Goal: Transaction & Acquisition: Purchase product/service

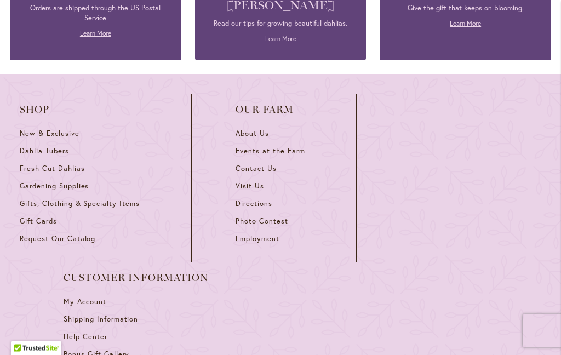
scroll to position [3261, 0]
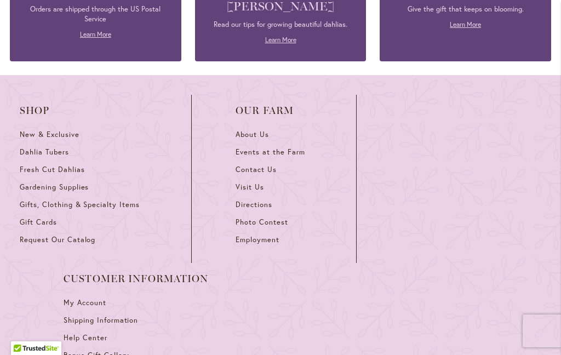
click at [44, 154] on span "Dahlia Tubers" at bounding box center [44, 151] width 49 height 9
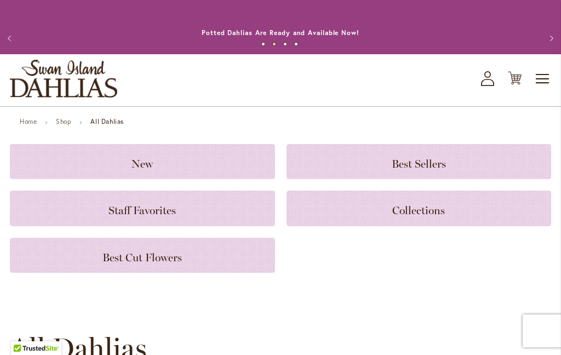
click at [107, 122] on strong "All Dahlias" at bounding box center [106, 121] width 33 height 8
click at [107, 125] on strong "All Dahlias" at bounding box center [106, 121] width 33 height 8
click at [108, 123] on strong "All Dahlias" at bounding box center [106, 121] width 33 height 8
click at [114, 120] on strong "All Dahlias" at bounding box center [106, 121] width 33 height 8
click at [109, 123] on strong "All Dahlias" at bounding box center [106, 121] width 33 height 8
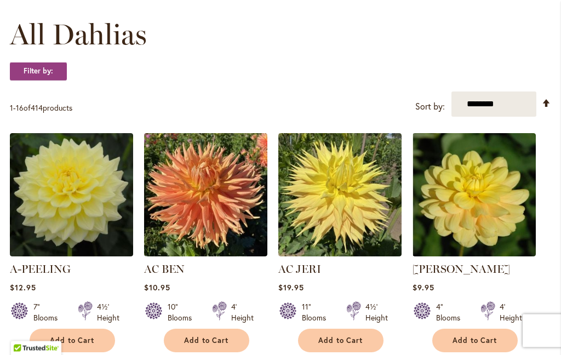
scroll to position [314, 0]
click at [547, 106] on link "Set Descending Direction" at bounding box center [546, 103] width 9 height 13
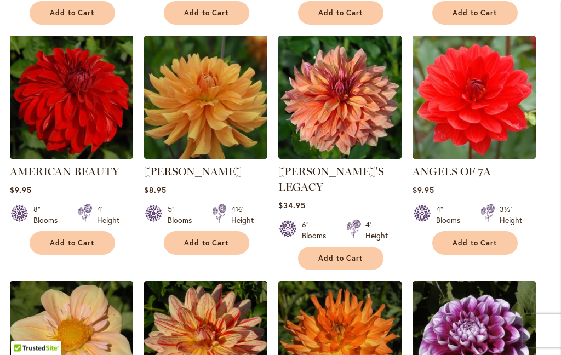
scroll to position [872, 0]
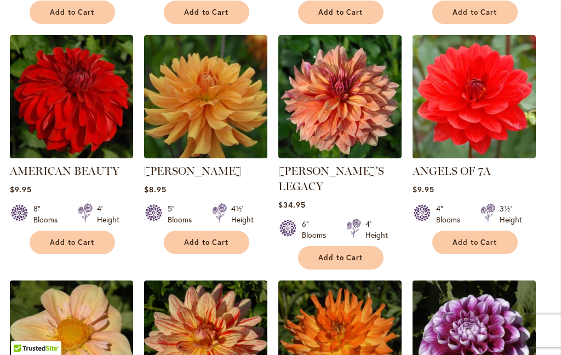
click at [508, 261] on ol "A-PEELING $12.95 7" Blooms 4½' Height" at bounding box center [280, 37] width 541 height 924
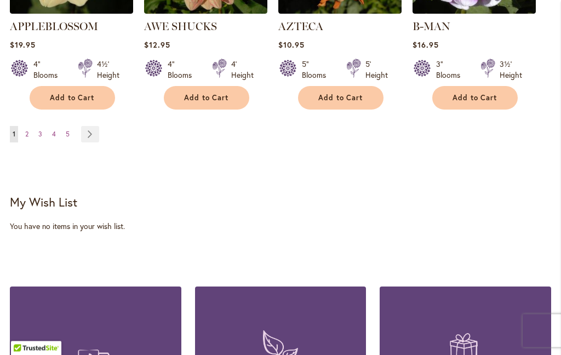
scroll to position [1262, 0]
click at [31, 126] on link "Page 2" at bounding box center [26, 134] width 9 height 16
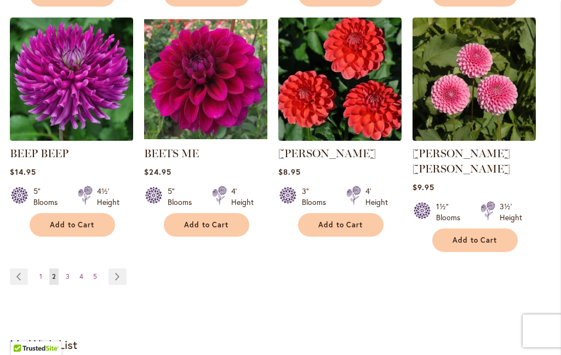
scroll to position [1106, 0]
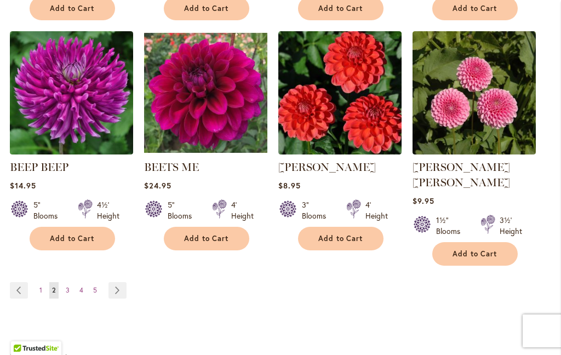
click at [67, 286] on span "3" at bounding box center [68, 290] width 4 height 8
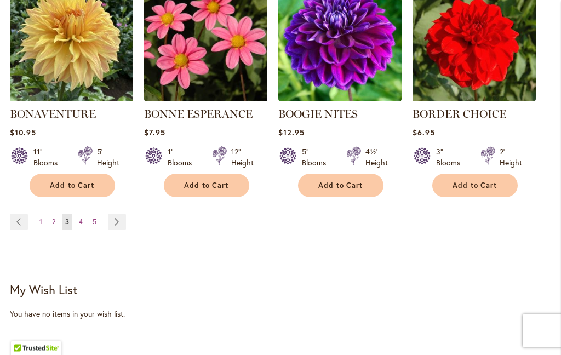
scroll to position [1159, 0]
click at [82, 223] on span "4" at bounding box center [81, 221] width 4 height 8
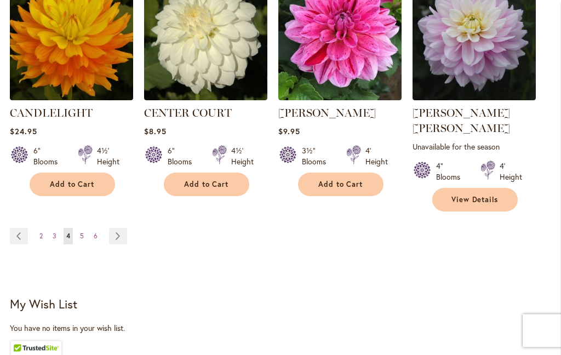
scroll to position [1181, 0]
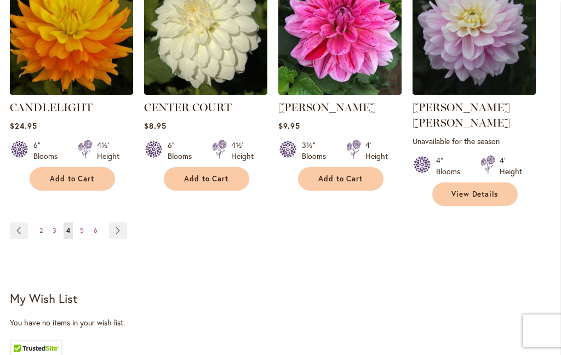
click at [81, 226] on span "5" at bounding box center [82, 230] width 4 height 8
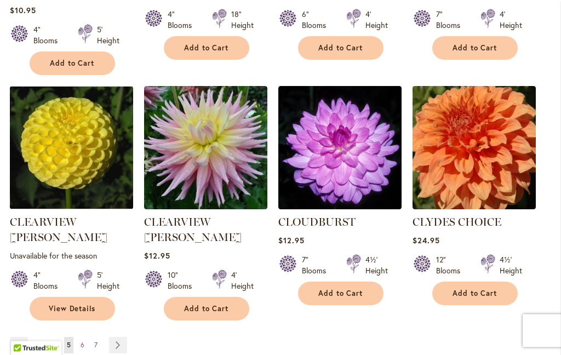
scroll to position [1082, 0]
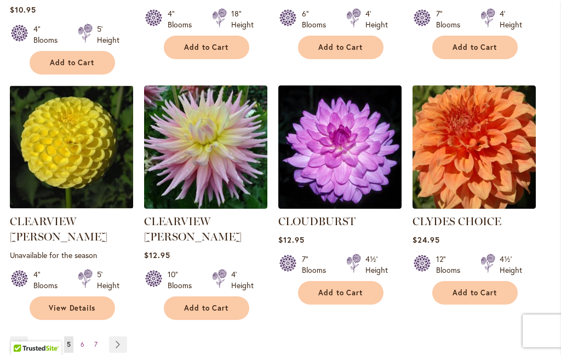
click at [85, 336] on link "Page 6" at bounding box center [82, 344] width 9 height 16
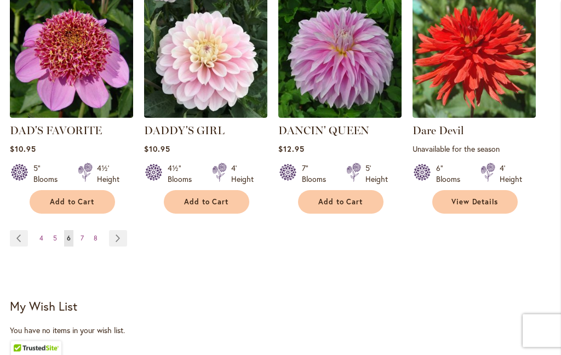
scroll to position [1169, 0]
click at [81, 239] on span "7" at bounding box center [82, 238] width 3 height 8
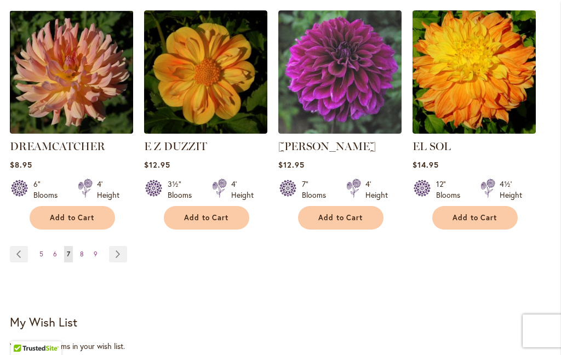
scroll to position [1179, 0]
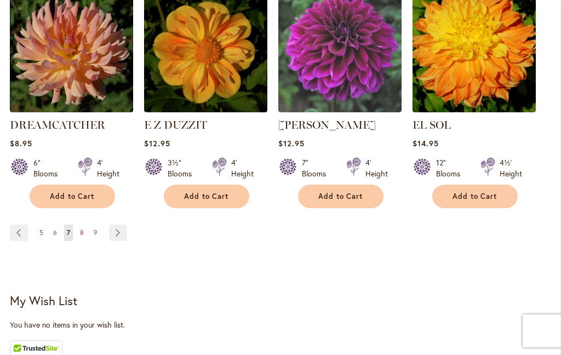
click at [84, 225] on link "Page 8" at bounding box center [81, 233] width 9 height 16
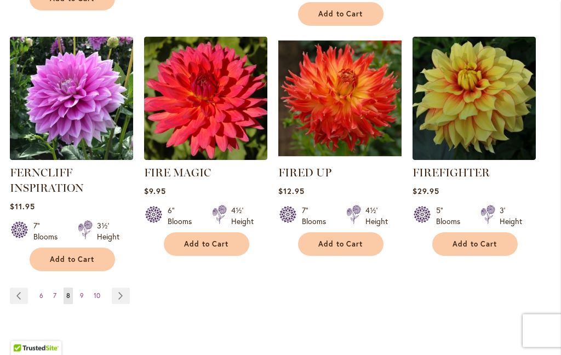
scroll to position [1127, 0]
click at [82, 296] on span "9" at bounding box center [82, 295] width 4 height 8
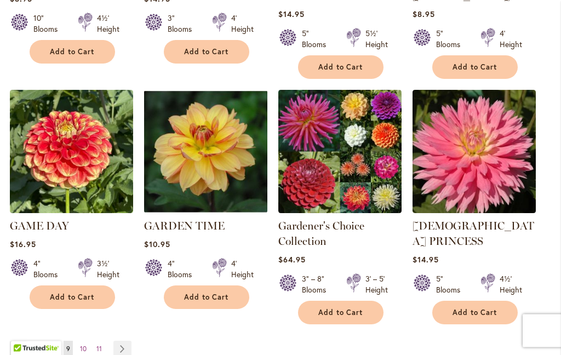
scroll to position [1094, 0]
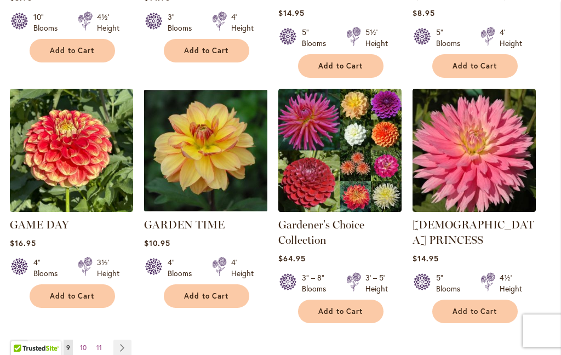
click at [83, 343] on span "10" at bounding box center [83, 347] width 7 height 8
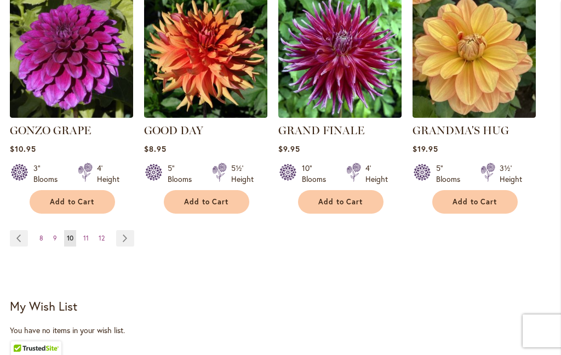
scroll to position [1161, 0]
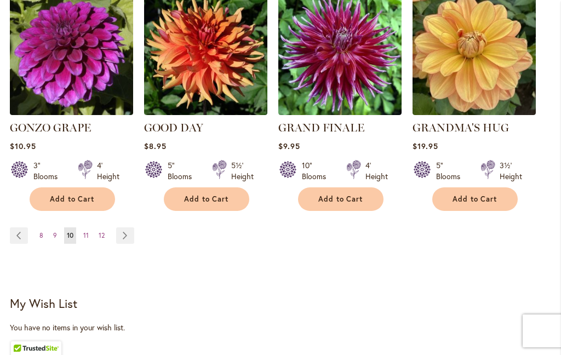
click at [86, 231] on span "11" at bounding box center [85, 235] width 5 height 8
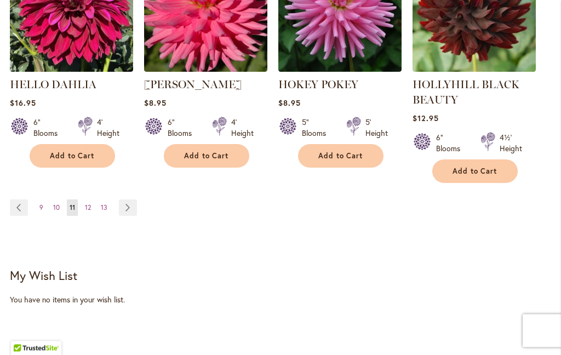
scroll to position [1239, 0]
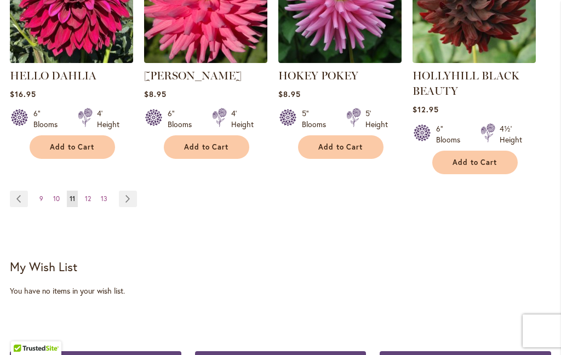
click at [90, 202] on span "12" at bounding box center [88, 198] width 6 height 8
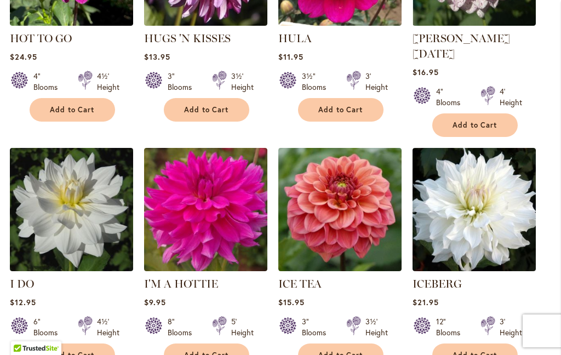
scroll to position [991, 0]
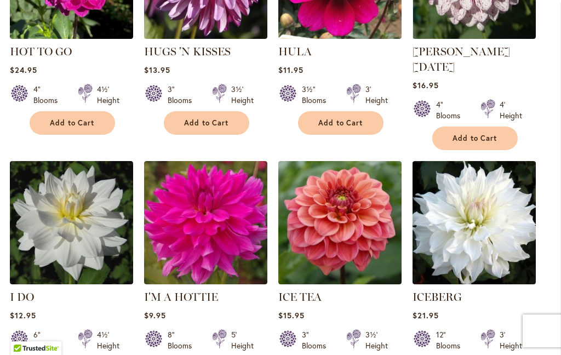
click at [472, 228] on img at bounding box center [473, 222] width 123 height 123
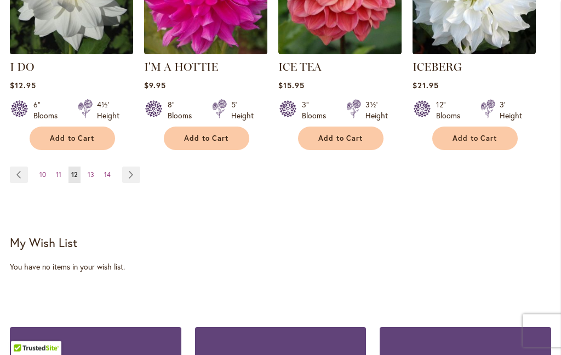
scroll to position [1230, 0]
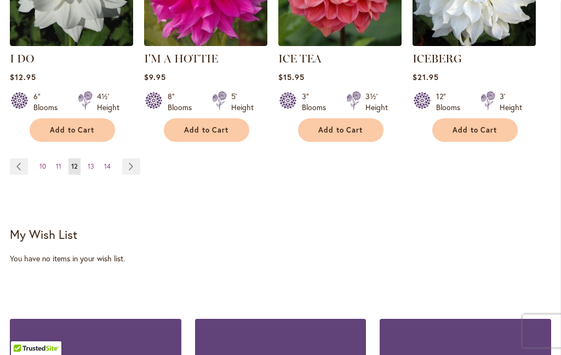
click at [93, 162] on span "13" at bounding box center [91, 166] width 7 height 8
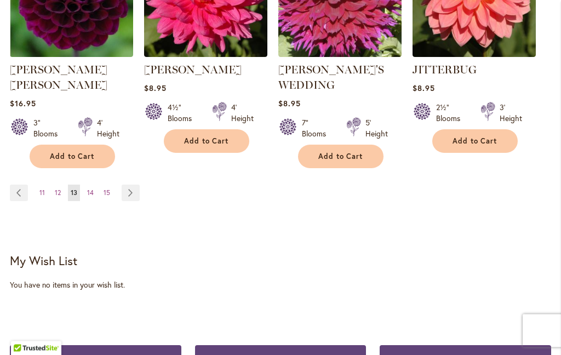
scroll to position [1230, 0]
click at [96, 185] on link "Page 14" at bounding box center [90, 193] width 12 height 16
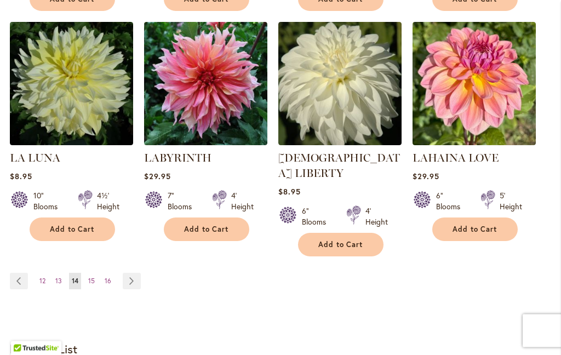
scroll to position [1116, 0]
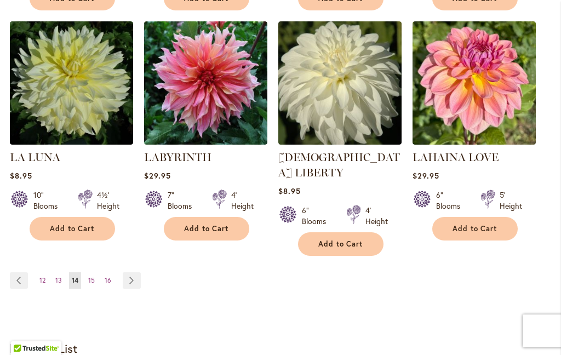
click at [92, 276] on span "15" at bounding box center [91, 280] width 7 height 8
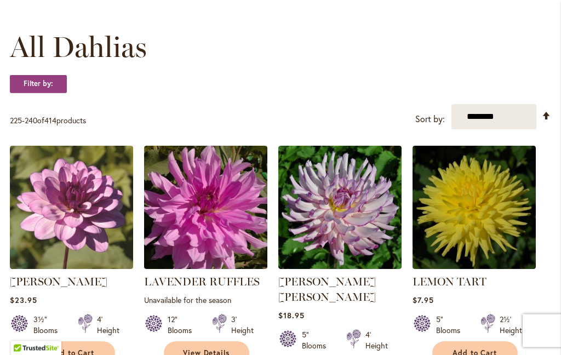
scroll to position [302, 0]
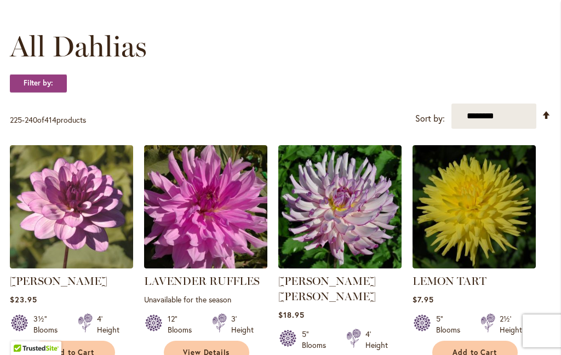
click at [219, 254] on img at bounding box center [205, 206] width 123 height 123
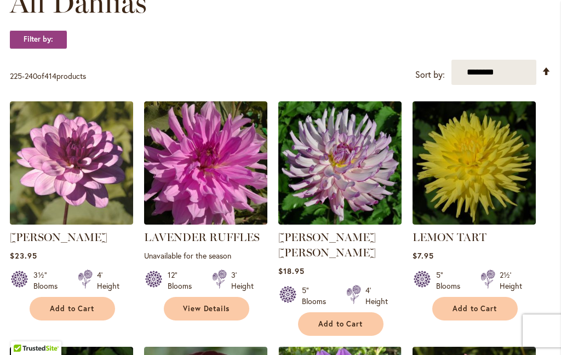
scroll to position [346, 0]
click at [222, 310] on span "View Details" at bounding box center [206, 308] width 47 height 9
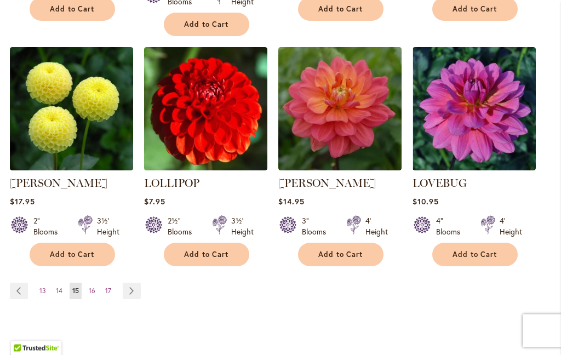
scroll to position [1121, 0]
click at [93, 286] on span "16" at bounding box center [92, 290] width 7 height 8
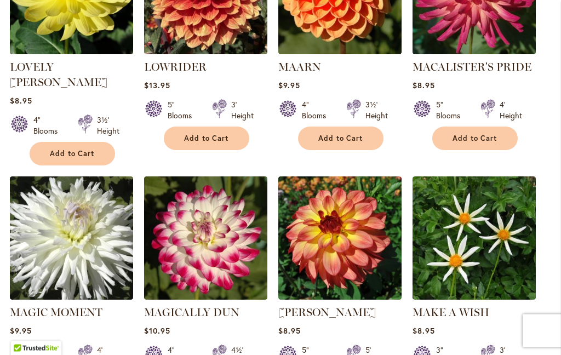
scroll to position [516, 0]
click at [89, 247] on img at bounding box center [71, 237] width 123 height 123
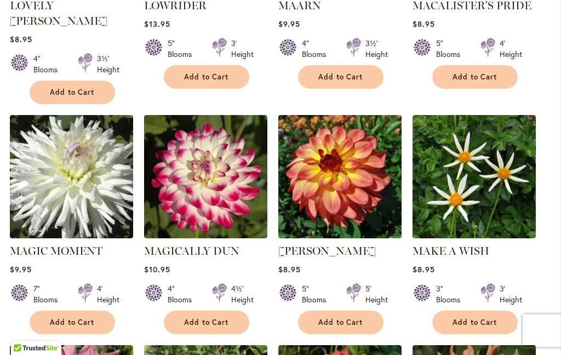
scroll to position [577, 0]
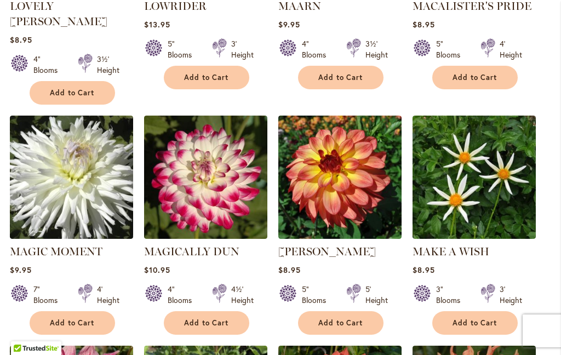
click at [90, 318] on span "Add to Cart" at bounding box center [72, 322] width 45 height 9
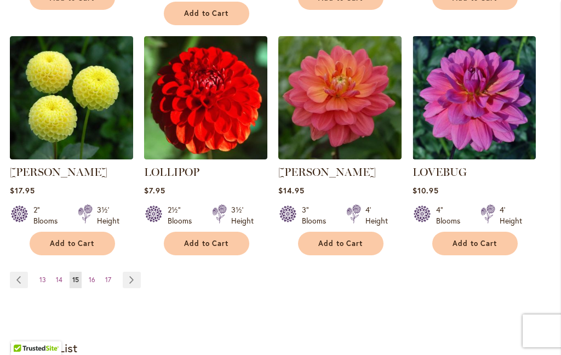
scroll to position [1113, 0]
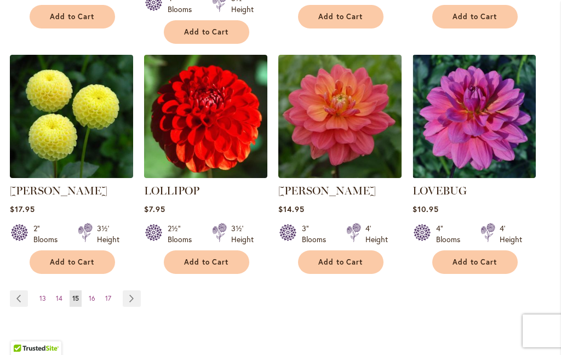
click at [95, 290] on link "Page 16" at bounding box center [92, 298] width 12 height 16
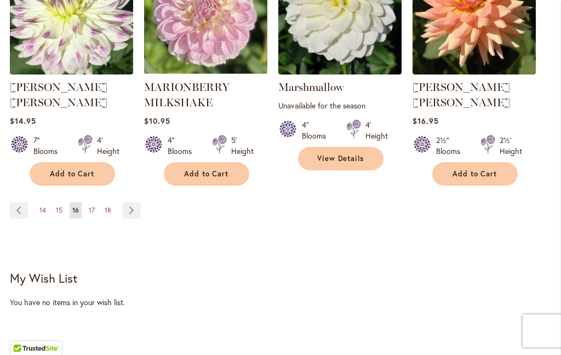
scroll to position [1207, 0]
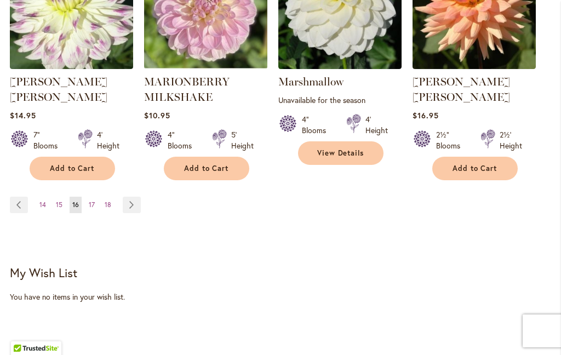
click at [89, 200] on span "17" at bounding box center [92, 204] width 6 height 8
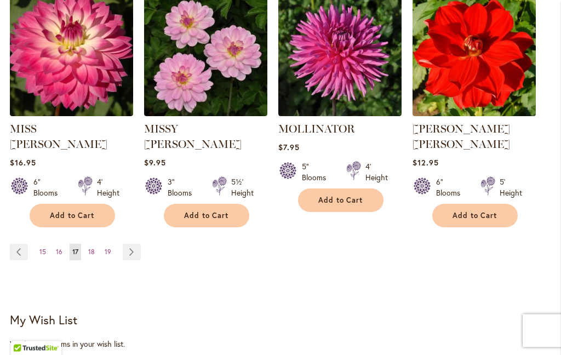
scroll to position [1146, 0]
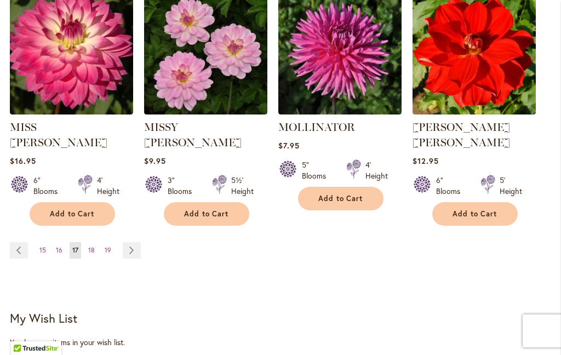
click at [94, 246] on span "18" at bounding box center [91, 250] width 7 height 8
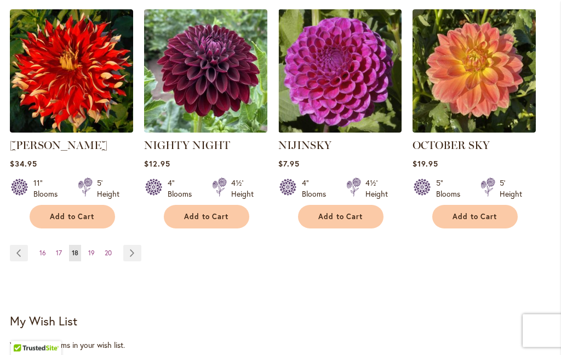
scroll to position [1128, 0]
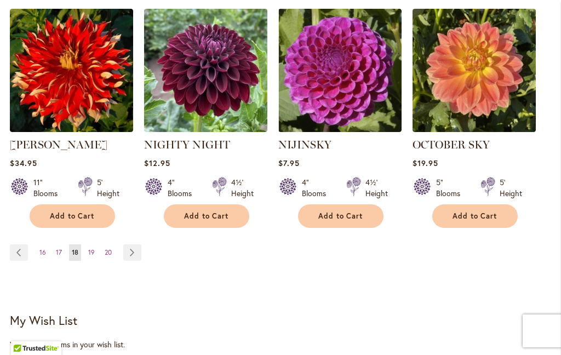
click at [92, 256] on span "19" at bounding box center [91, 252] width 7 height 8
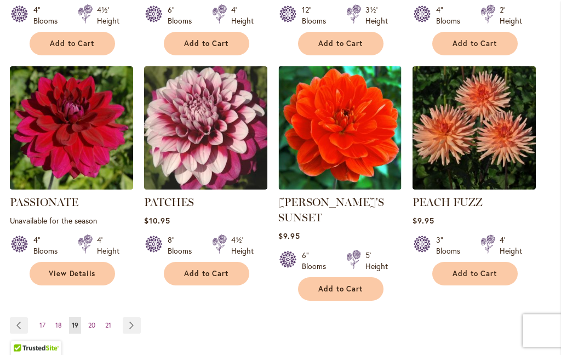
scroll to position [1086, 0]
click at [96, 317] on link "Page 20" at bounding box center [91, 325] width 13 height 16
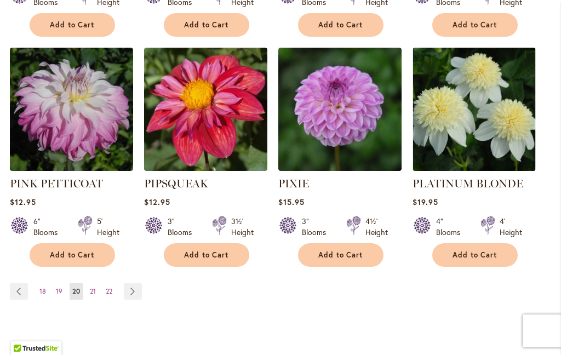
scroll to position [1122, 0]
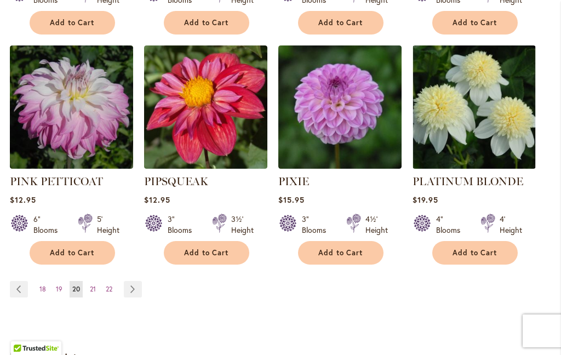
click at [95, 285] on span "21" at bounding box center [93, 289] width 6 height 8
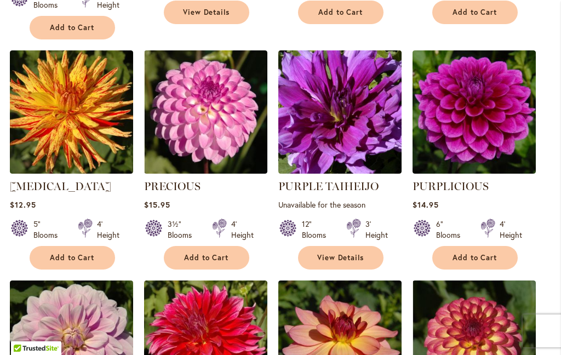
scroll to position [638, 0]
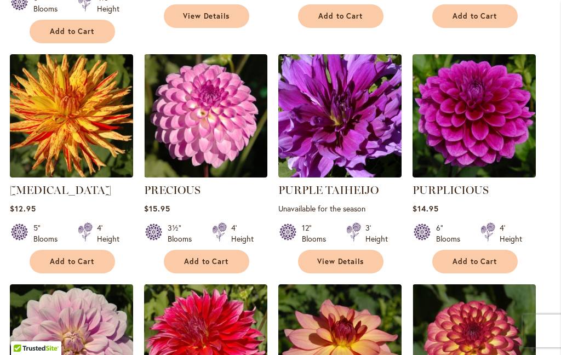
click at [473, 188] on link "PURPLICIOUS" at bounding box center [450, 189] width 76 height 13
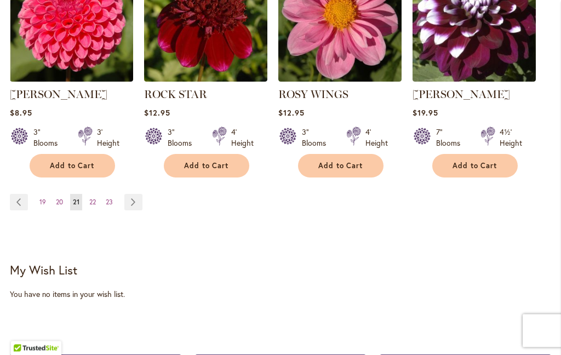
scroll to position [1193, 0]
click at [97, 206] on link "Page 22" at bounding box center [93, 202] width 12 height 16
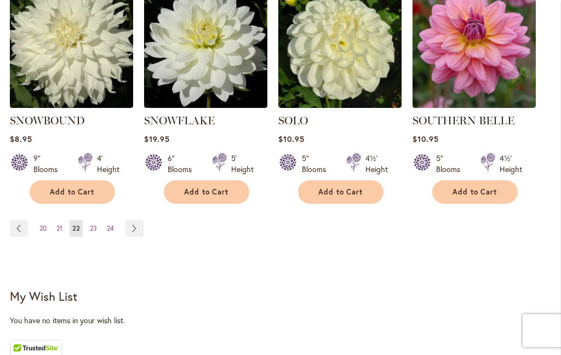
scroll to position [1191, 0]
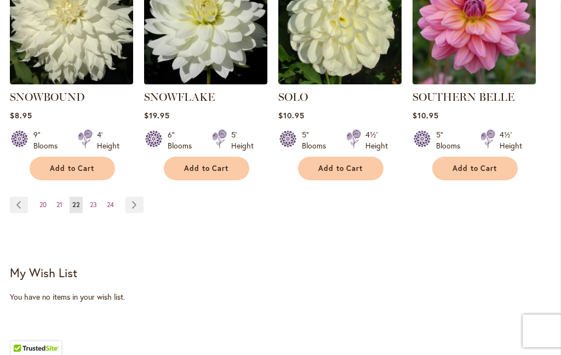
click at [98, 197] on link "Page 23" at bounding box center [93, 205] width 13 height 16
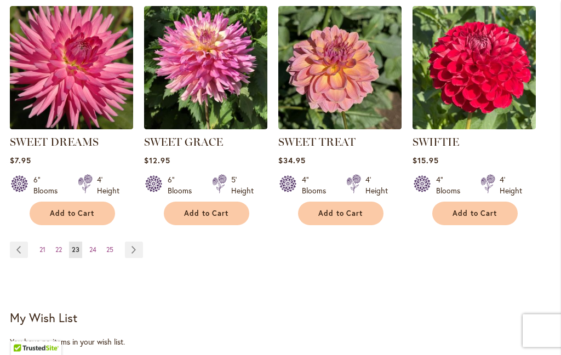
scroll to position [1146, 0]
click at [93, 249] on span "24" at bounding box center [92, 249] width 7 height 8
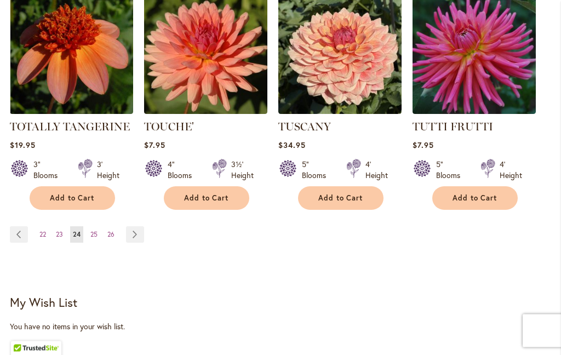
scroll to position [1164, 0]
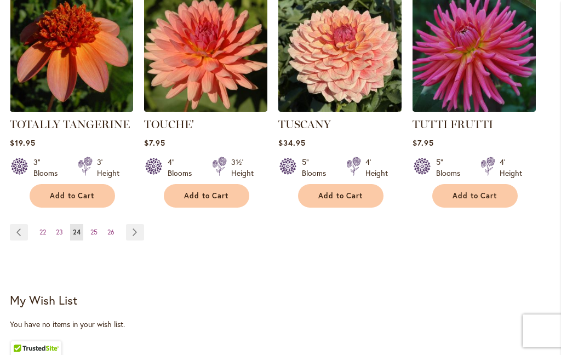
click at [95, 228] on span "25" at bounding box center [93, 232] width 7 height 8
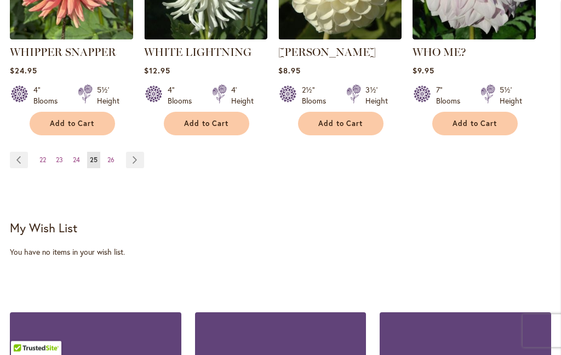
scroll to position [1236, 0]
click at [111, 156] on span "26" at bounding box center [110, 160] width 7 height 8
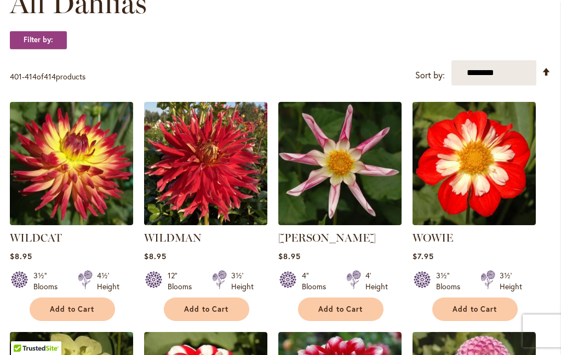
scroll to position [344, 0]
